Goal: Task Accomplishment & Management: Use online tool/utility

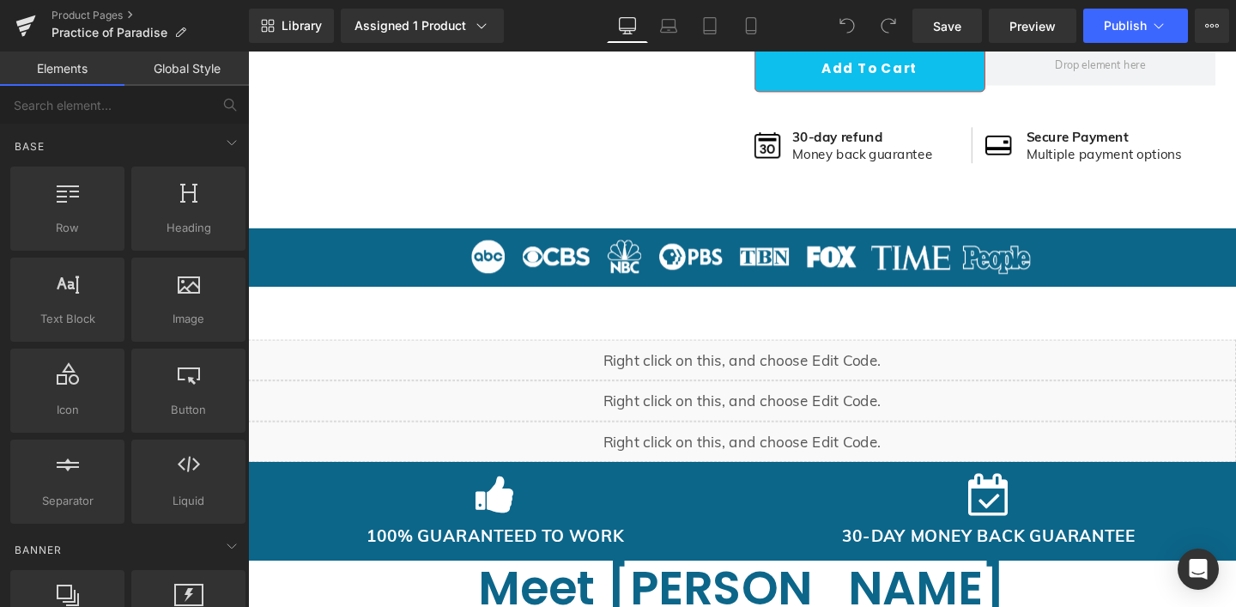
scroll to position [881, 0]
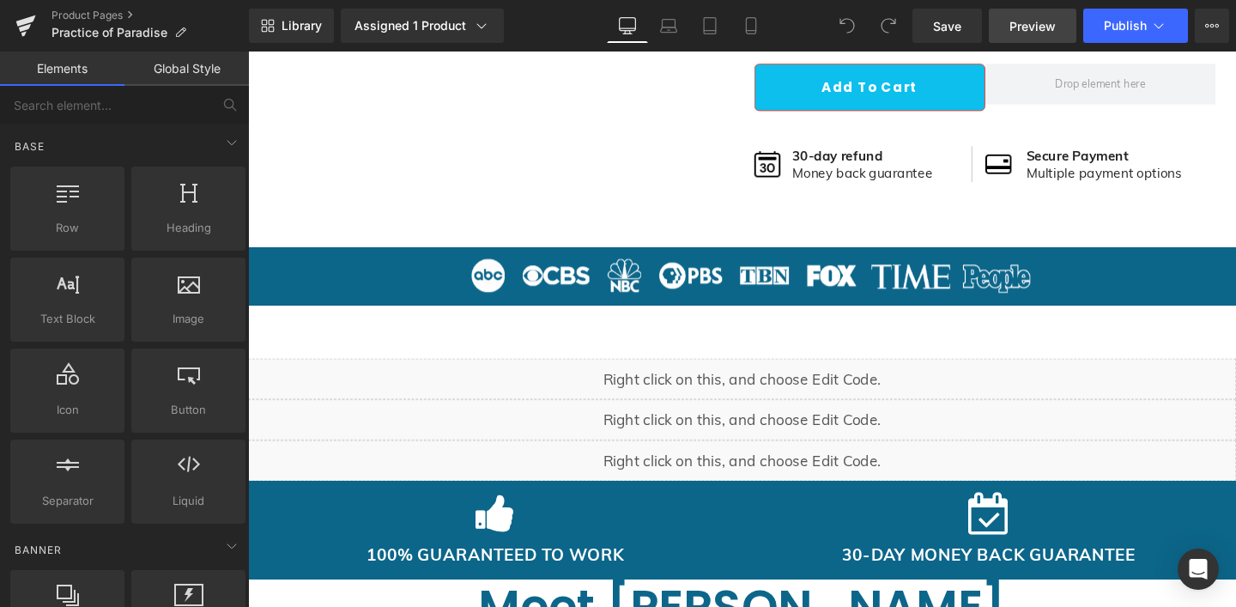
click at [1039, 26] on span "Preview" at bounding box center [1032, 26] width 46 height 18
click at [1172, 27] on button "Publish" at bounding box center [1135, 26] width 105 height 34
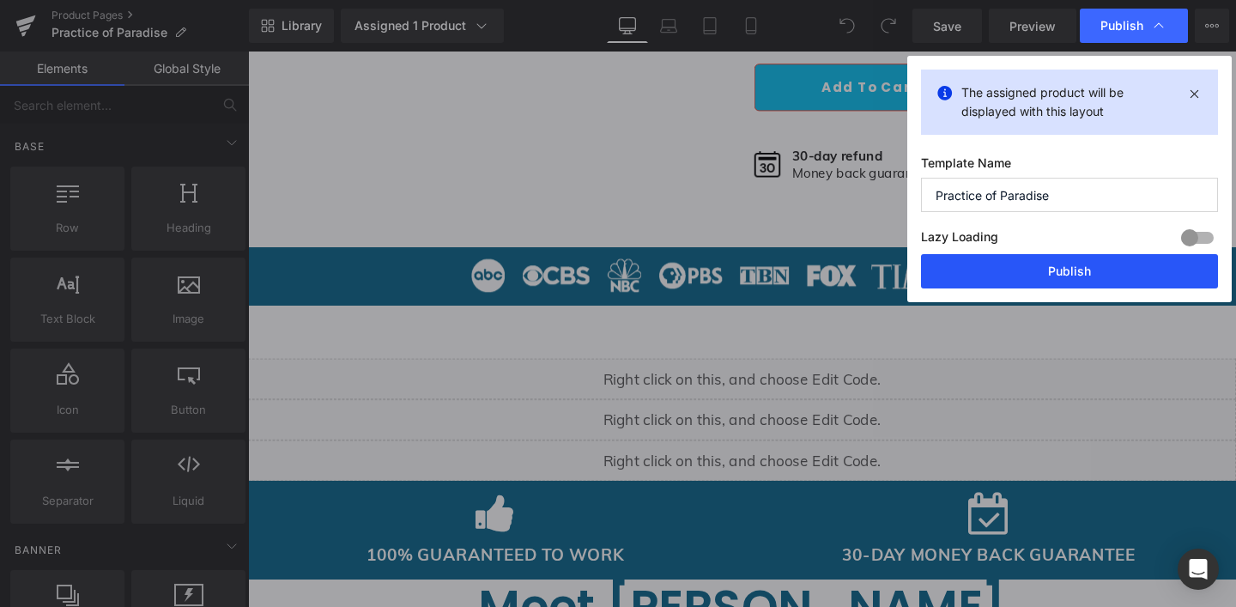
click at [1070, 262] on button "Publish" at bounding box center [1069, 271] width 297 height 34
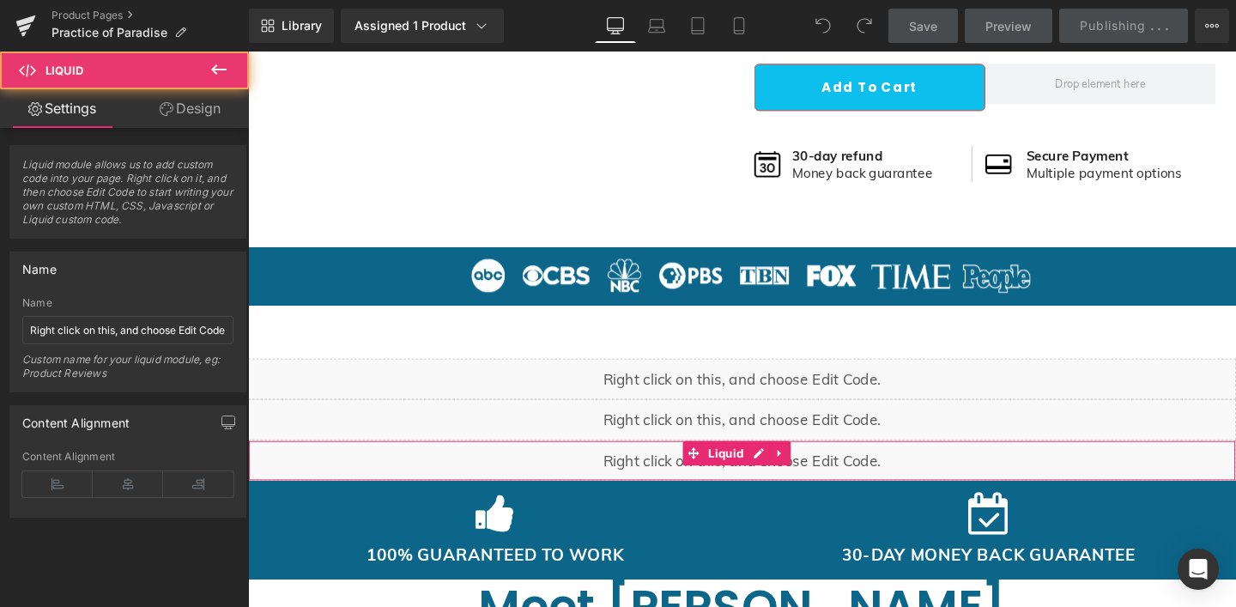
click at [755, 491] on div "Liquid" at bounding box center [767, 481] width 1039 height 43
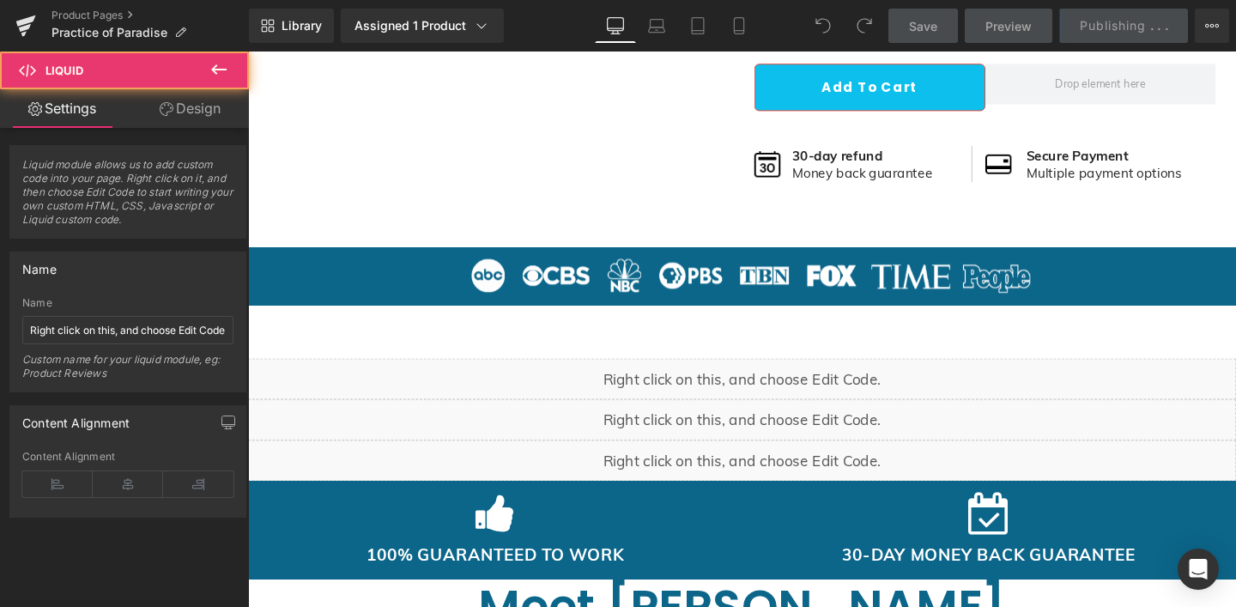
click at [784, 463] on div "Liquid" at bounding box center [767, 481] width 1039 height 43
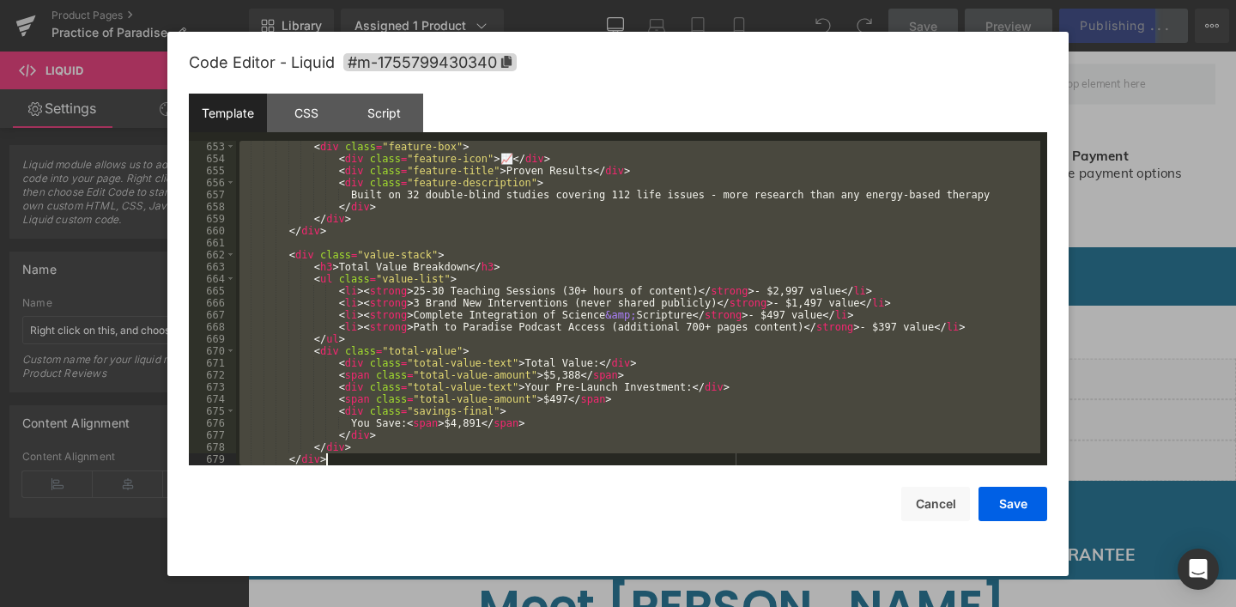
scroll to position [7920, 0]
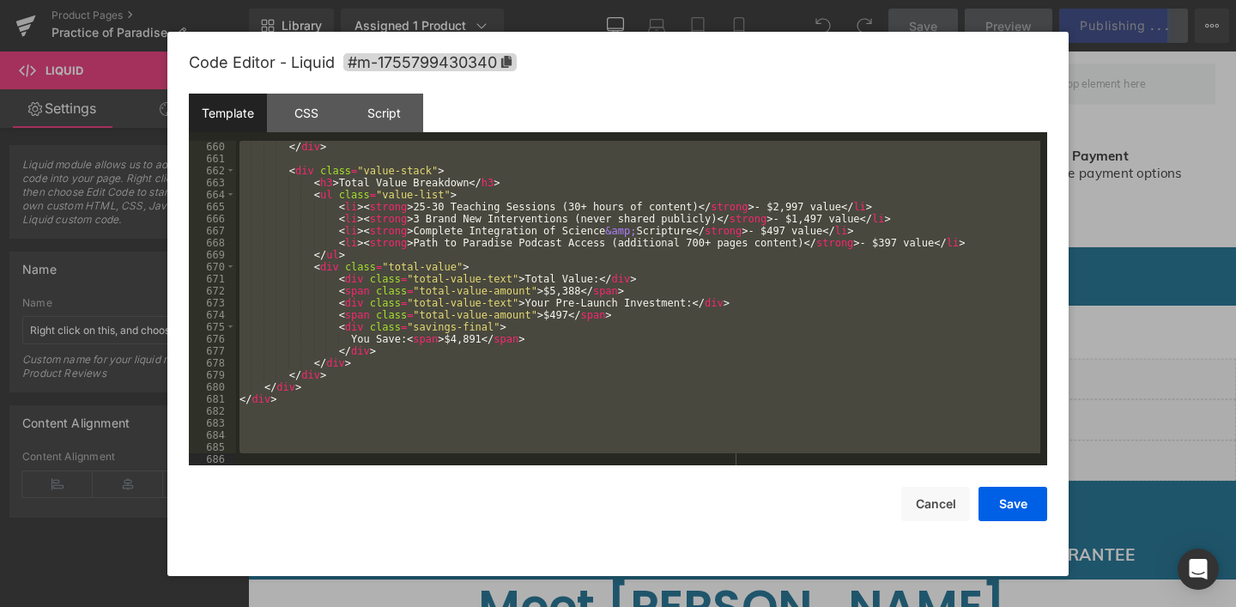
drag, startPoint x: 246, startPoint y: 150, endPoint x: 543, endPoint y: 642, distance: 574.1
click at [543, 606] on html "You are previewing how the will restyle your page. You can not edit Elements in…" at bounding box center [618, 303] width 1236 height 607
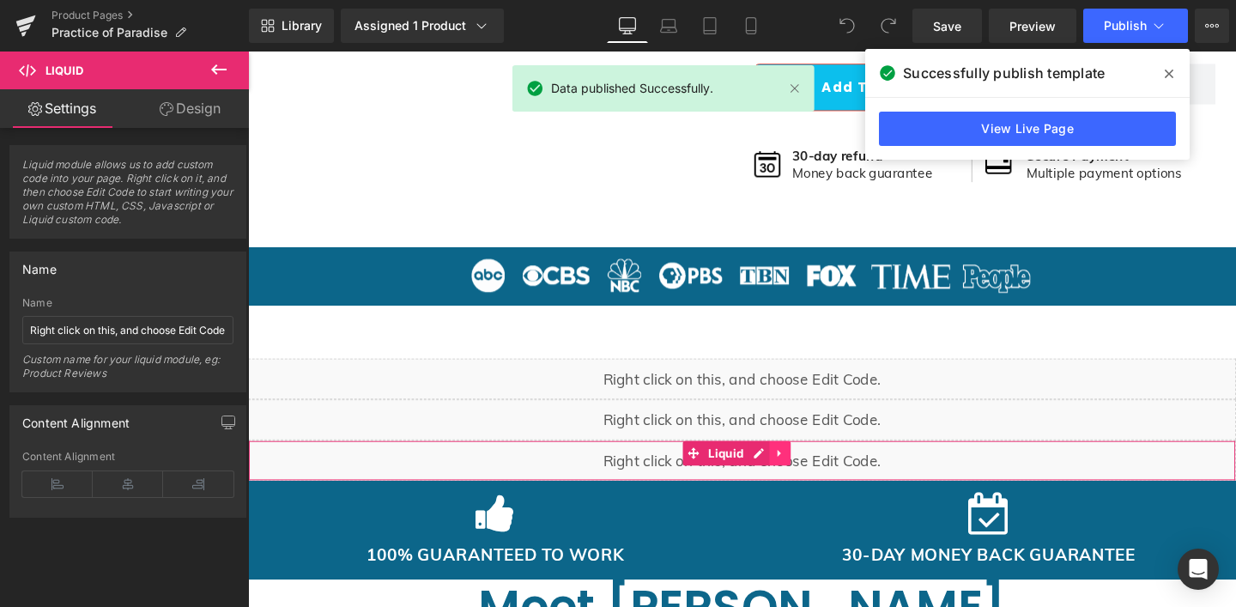
click at [806, 472] on icon at bounding box center [806, 474] width 3 height 8
click at [818, 471] on icon at bounding box center [819, 474] width 12 height 12
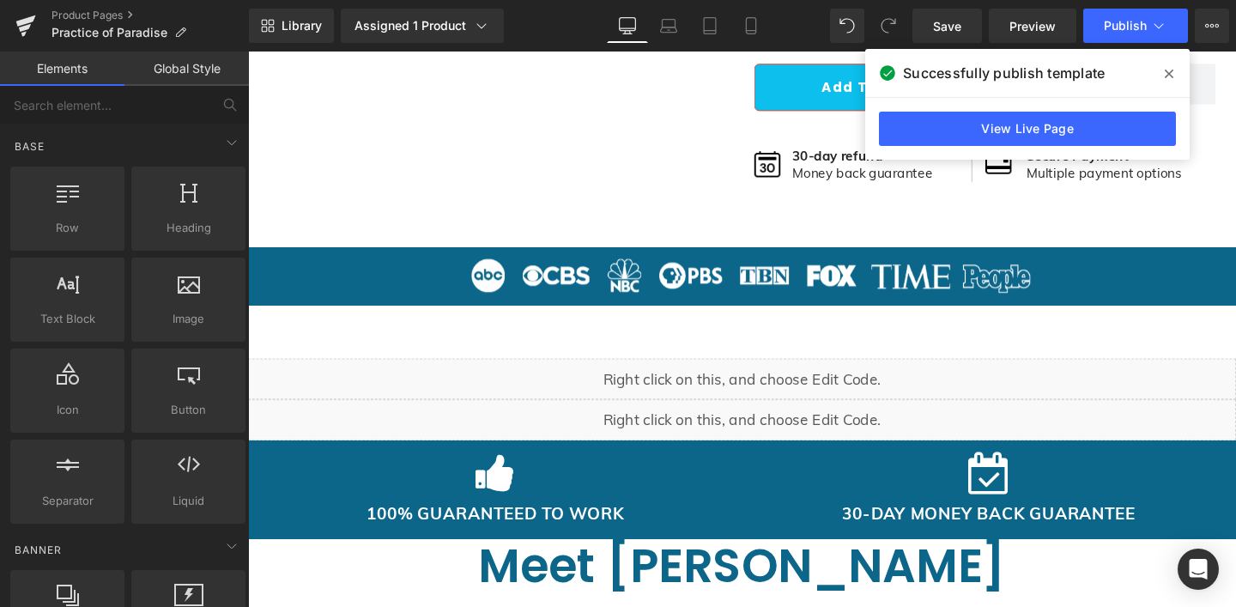
click at [1175, 75] on span at bounding box center [1168, 73] width 27 height 27
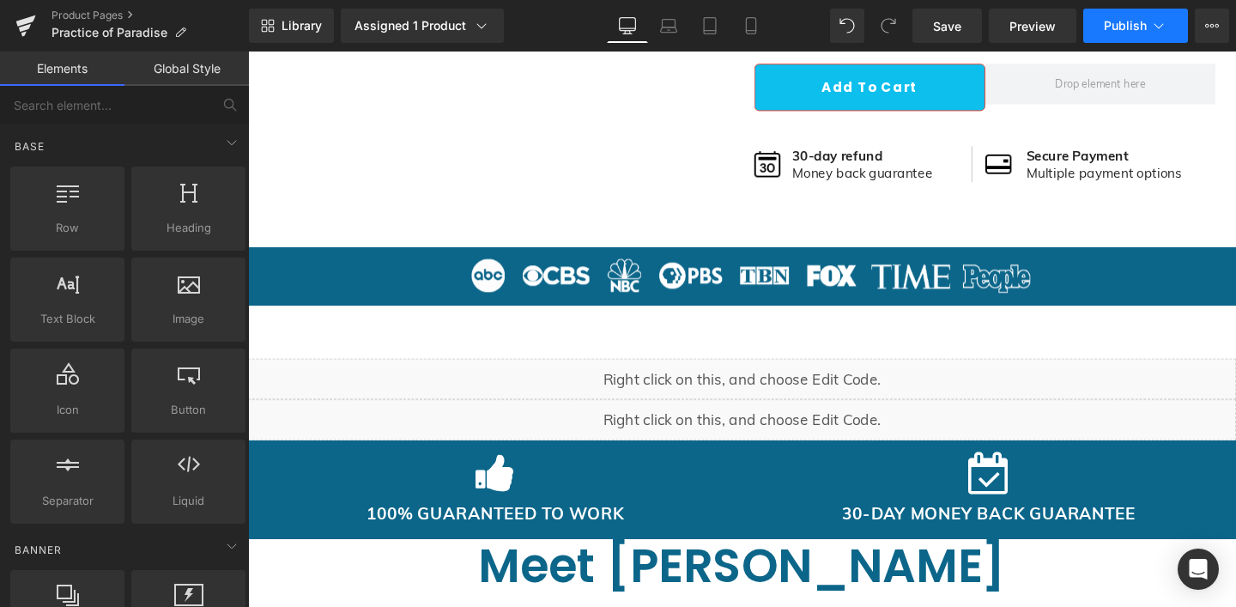
click at [1137, 27] on span "Publish" at bounding box center [1125, 26] width 43 height 14
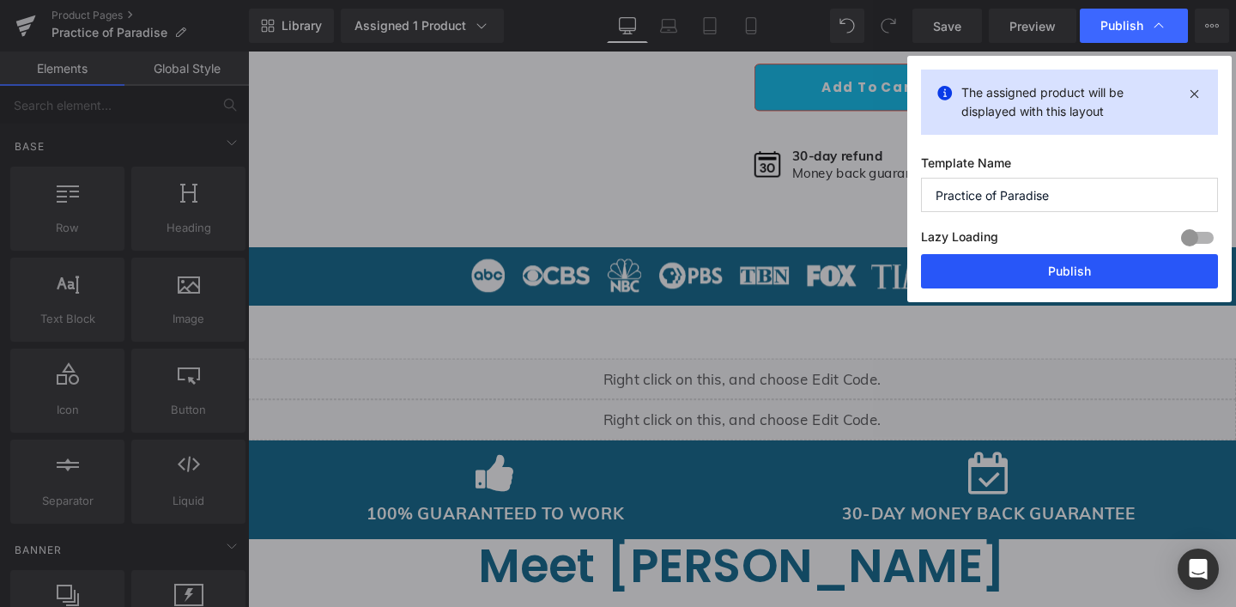
click at [1001, 274] on button "Publish" at bounding box center [1069, 271] width 297 height 34
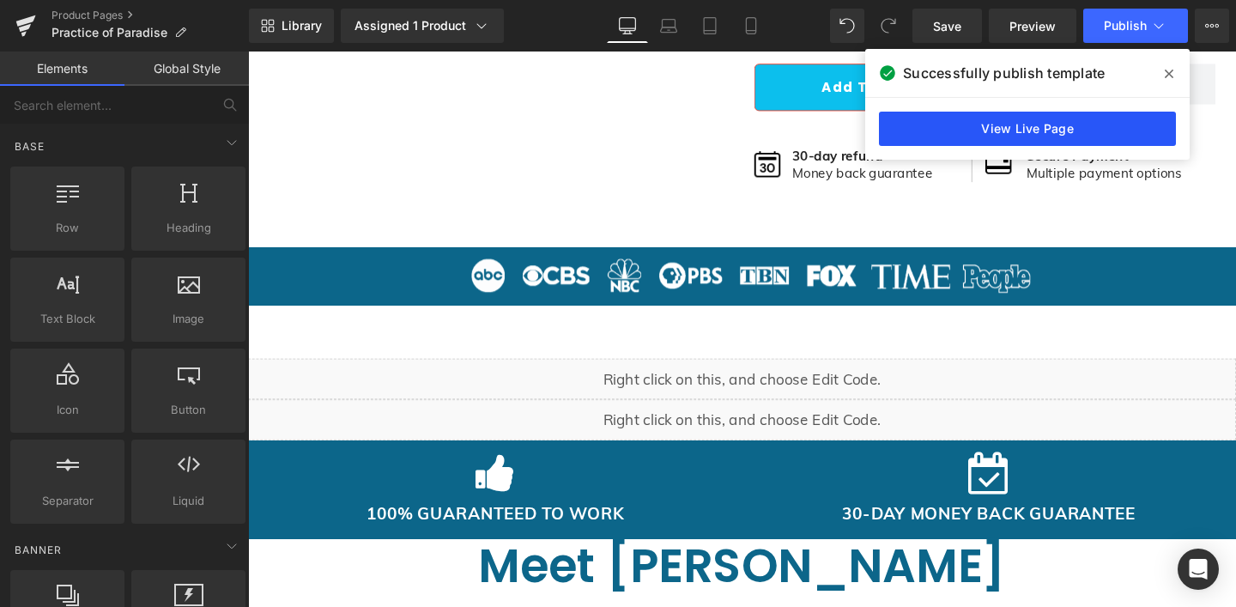
click at [970, 138] on link "View Live Page" at bounding box center [1027, 129] width 297 height 34
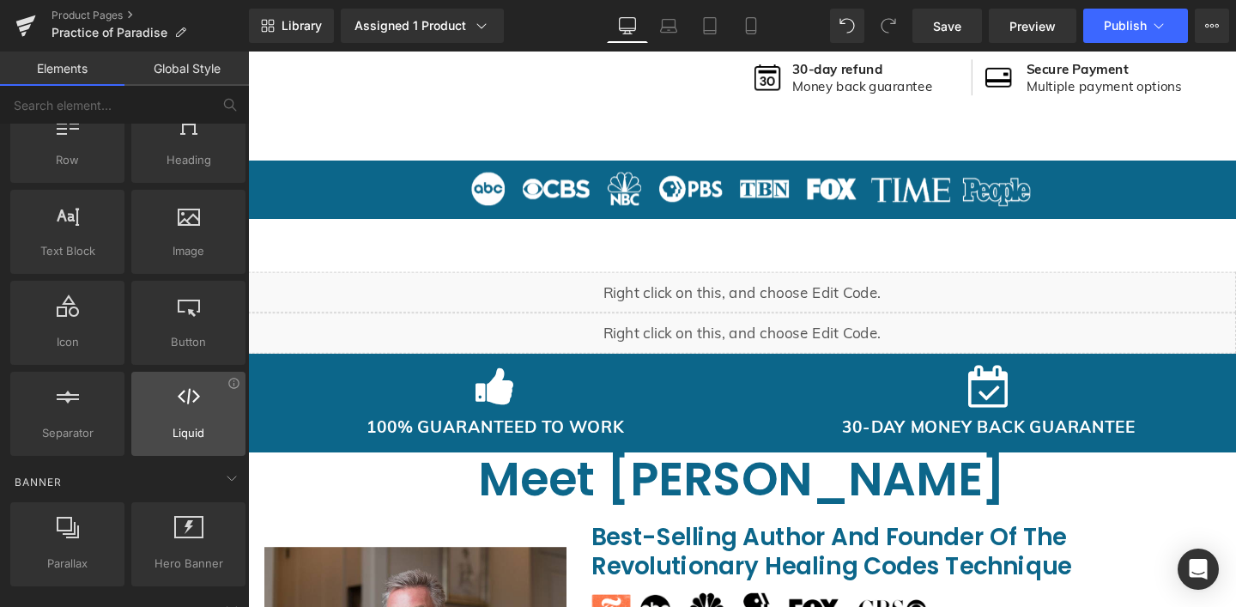
scroll to position [0, 0]
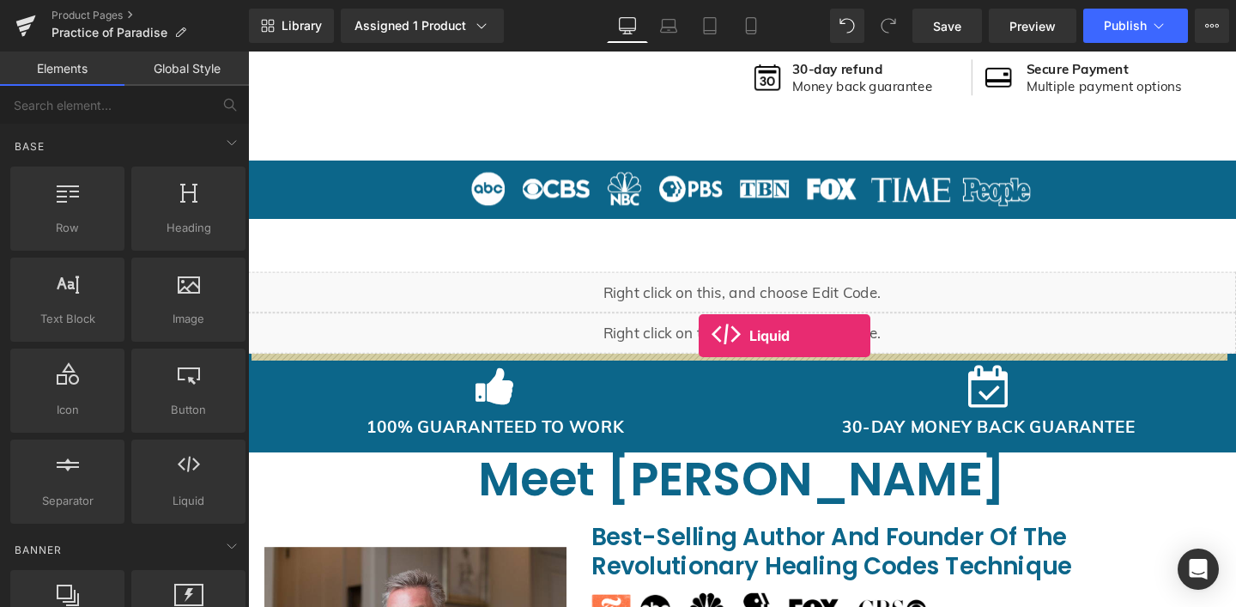
drag, startPoint x: 440, startPoint y: 547, endPoint x: 722, endPoint y: 350, distance: 343.4
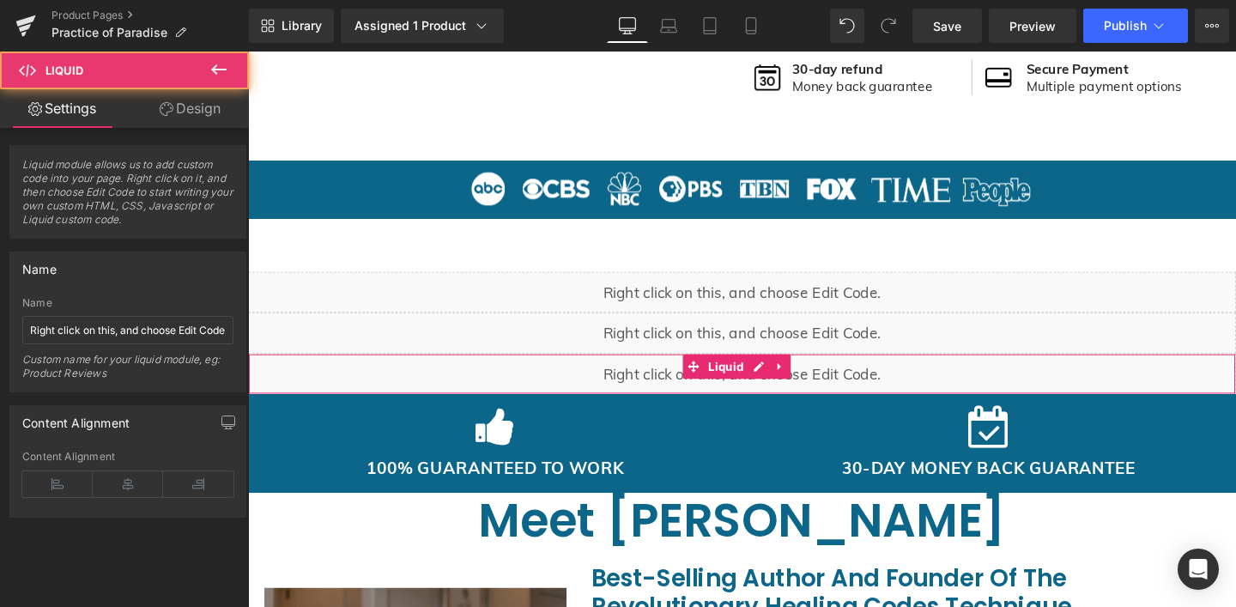
click at [714, 391] on span at bounding box center [716, 383] width 22 height 26
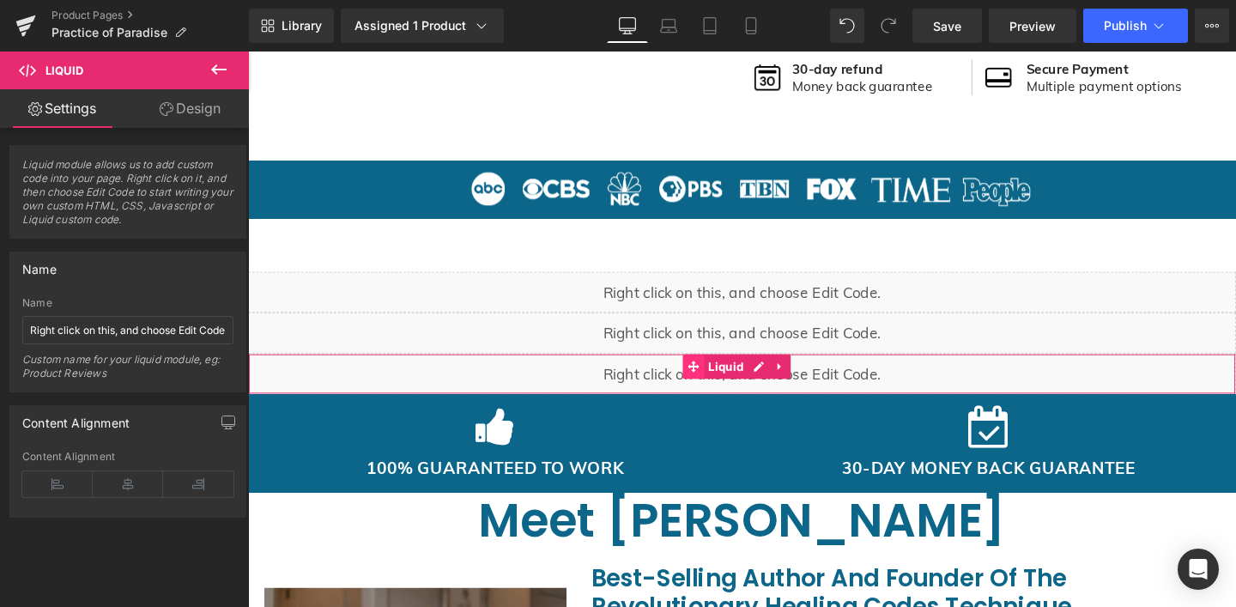
click at [716, 392] on span at bounding box center [716, 383] width 22 height 26
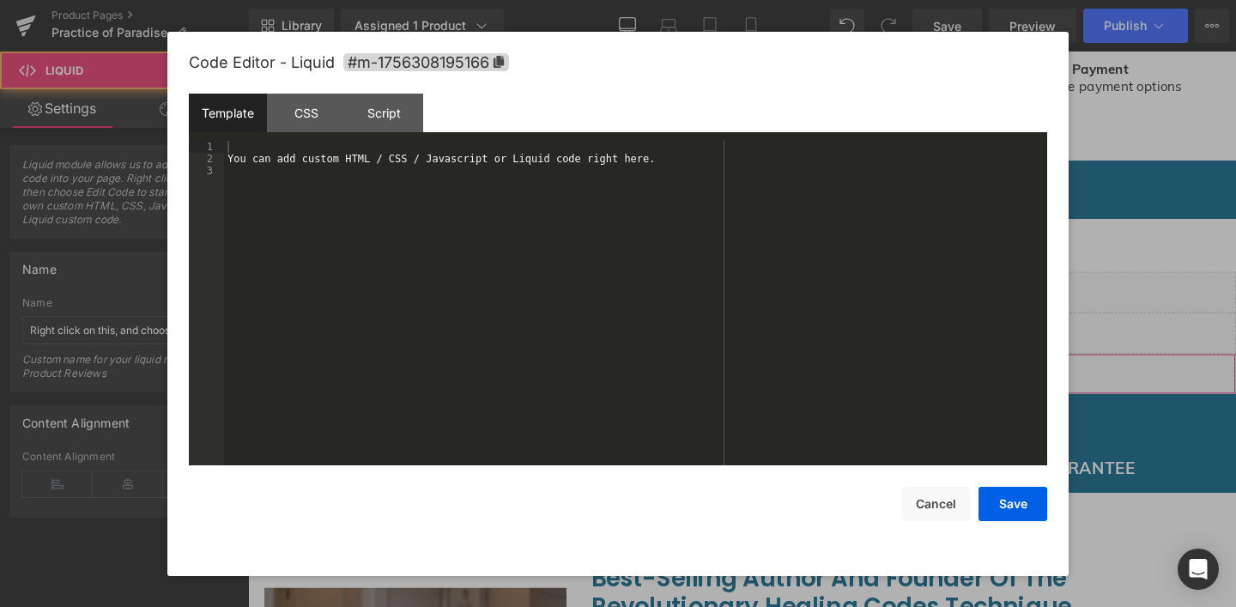
click at [787, 375] on div "Liquid" at bounding box center [767, 390] width 1039 height 43
click at [0, 0] on div "You can add custom HTML / CSS / Javascript or Liquid code right here." at bounding box center [0, 0] width 0 height 0
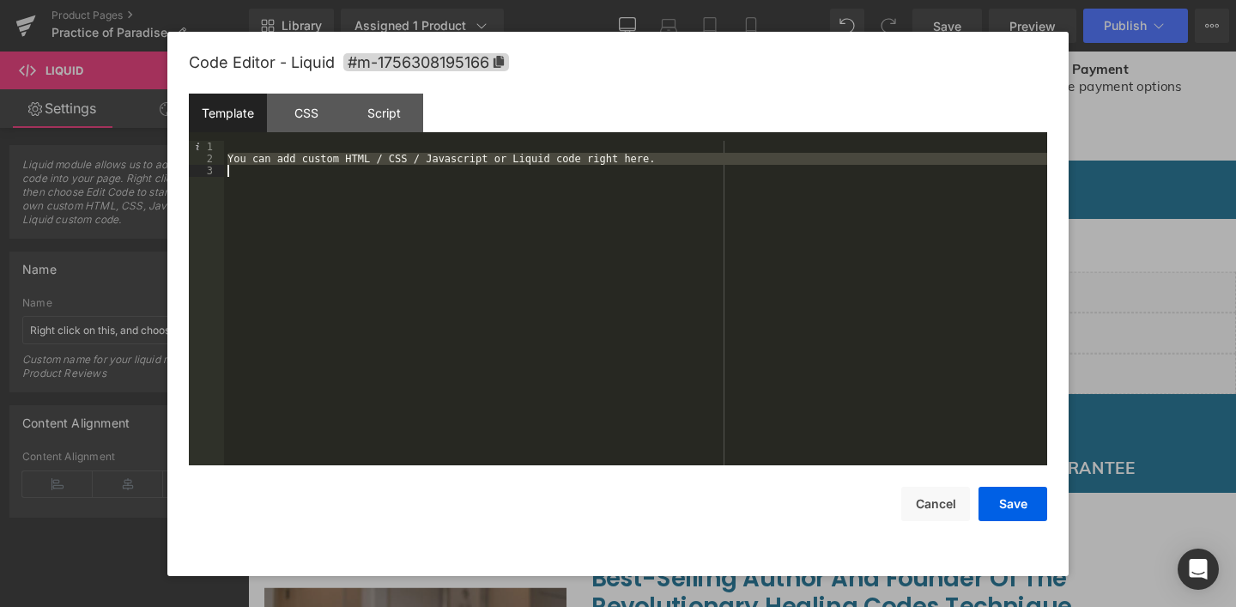
click at [0, 0] on div "You can add custom HTML / CSS / Javascript or Liquid code right here." at bounding box center [0, 0] width 0 height 0
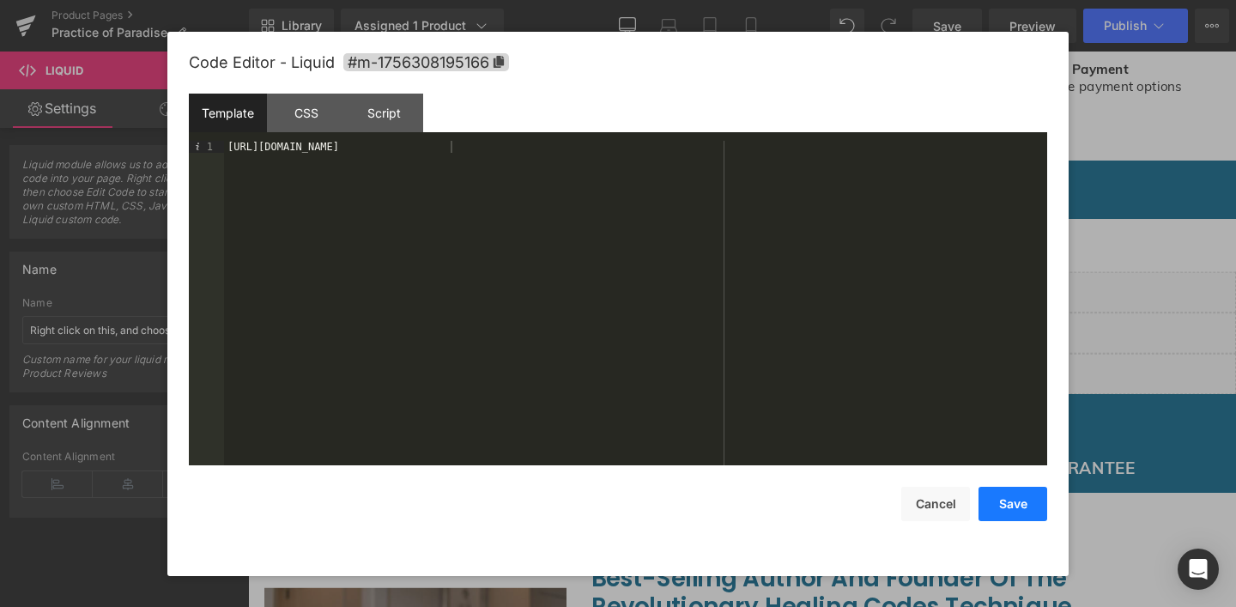
click at [0, 0] on button "Save" at bounding box center [0, 0] width 0 height 0
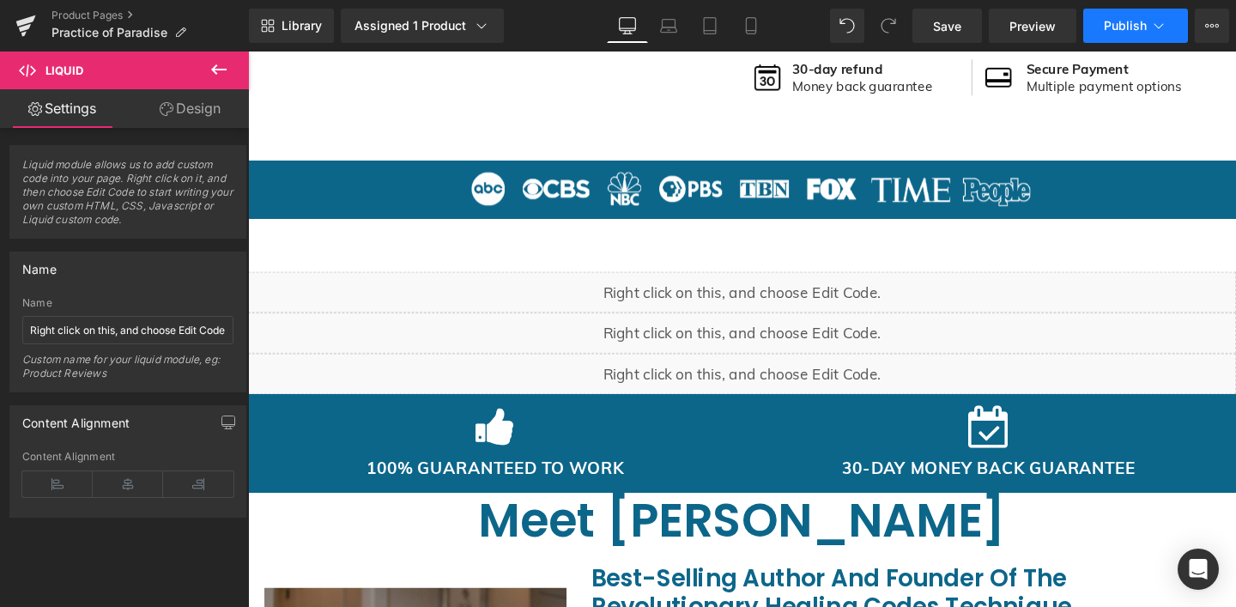
click at [1134, 15] on button "Publish" at bounding box center [1135, 26] width 105 height 34
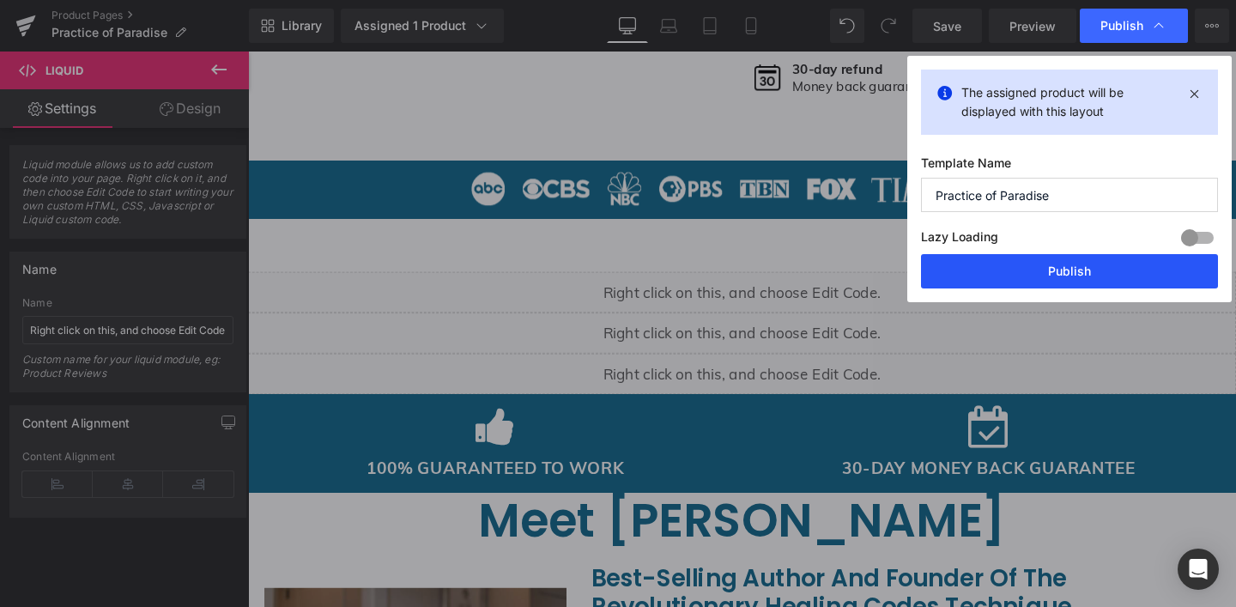
click at [0, 0] on button "Publish" at bounding box center [0, 0] width 0 height 0
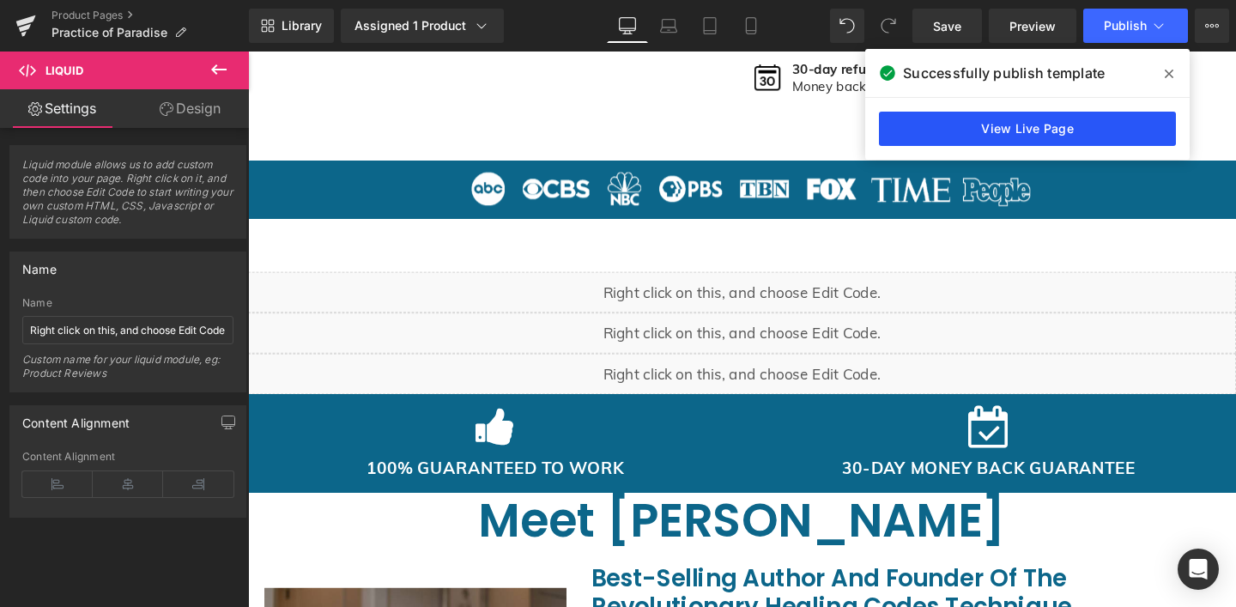
click at [0, 0] on link "View Live Page" at bounding box center [0, 0] width 0 height 0
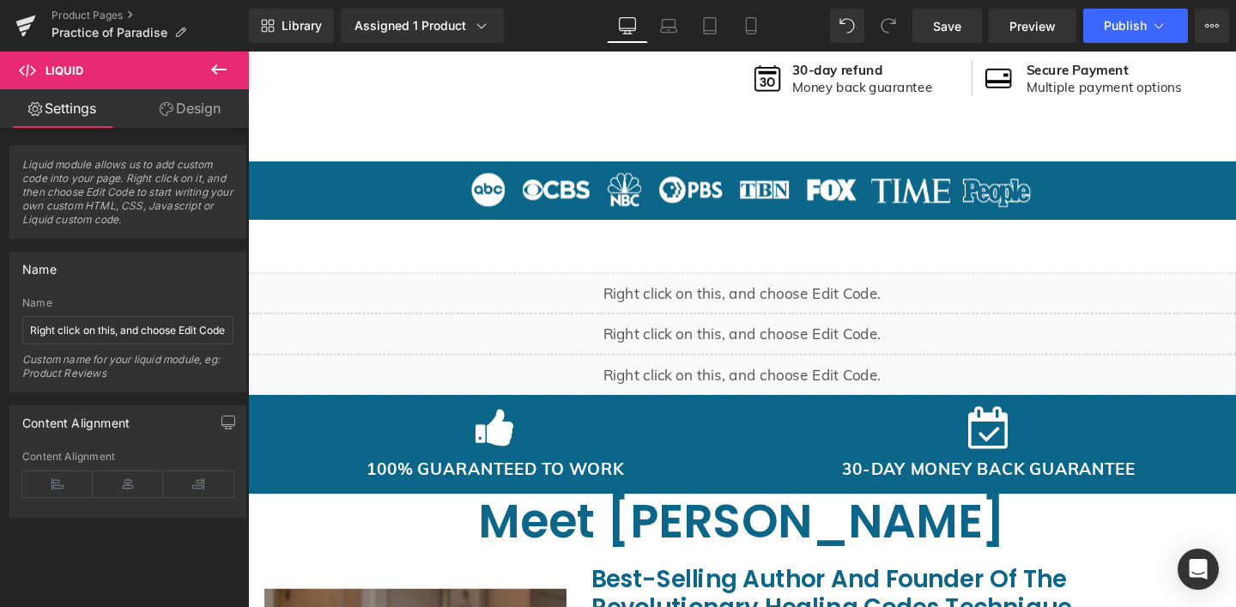
scroll to position [706, 0]
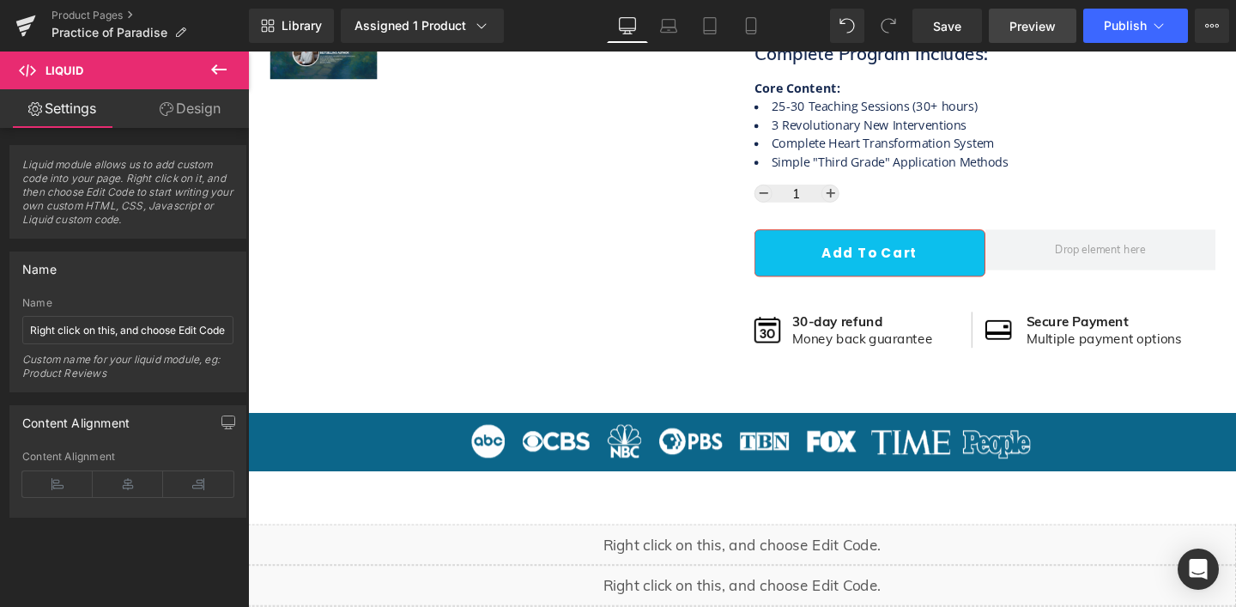
click at [1038, 26] on span "Preview" at bounding box center [1032, 26] width 46 height 18
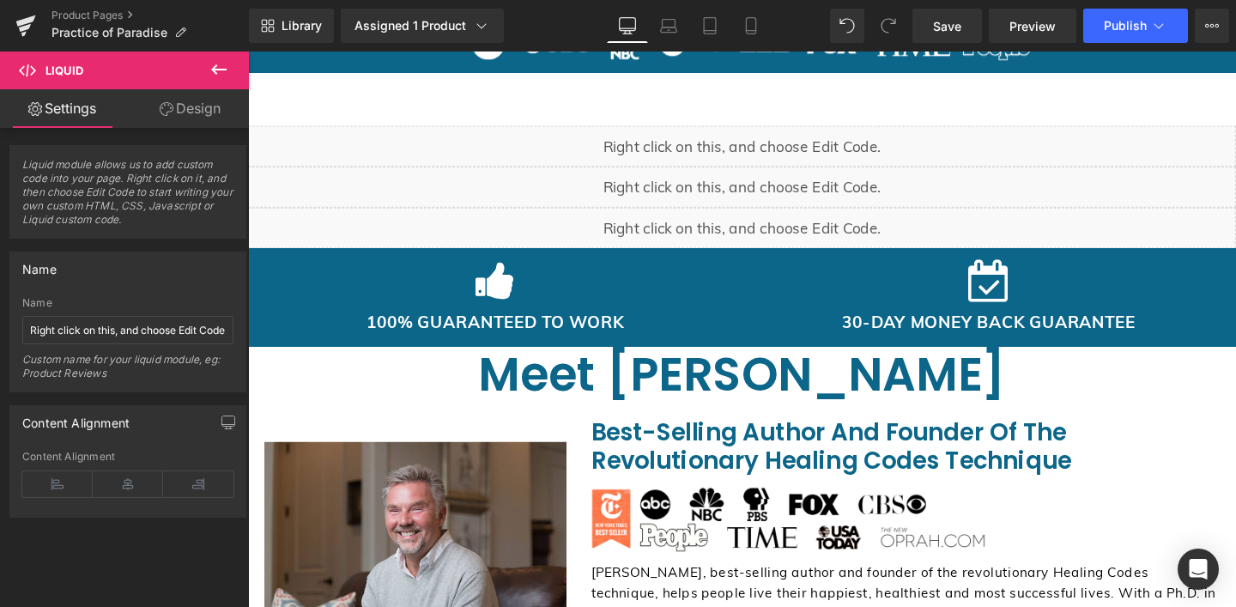
scroll to position [1131, 0]
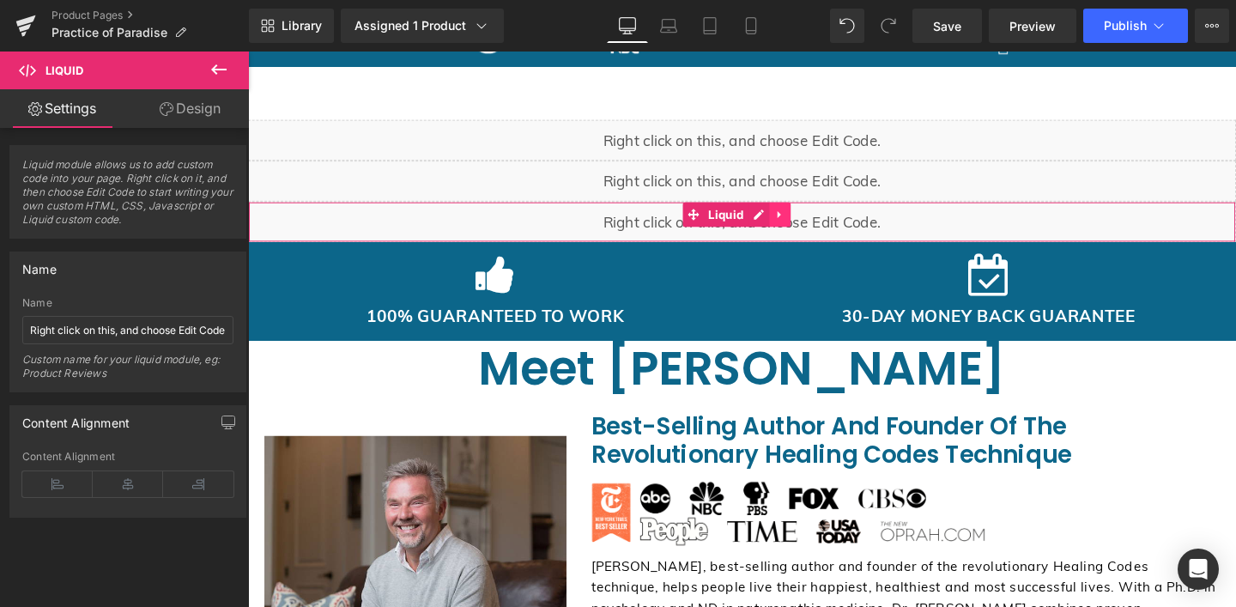
click at [809, 221] on icon at bounding box center [808, 222] width 12 height 13
click at [817, 226] on icon at bounding box center [819, 223] width 12 height 12
